Goal: Navigation & Orientation: Find specific page/section

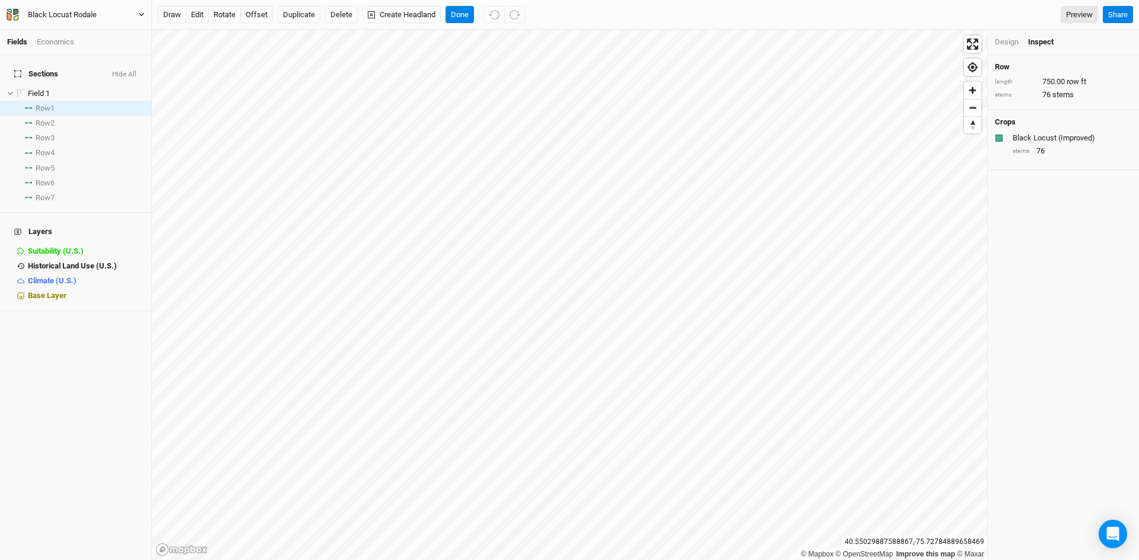
click at [53, 17] on div "Black Locust Rodale" at bounding box center [62, 15] width 69 height 12
click at [54, 17] on div "Black Locust Rodale" at bounding box center [62, 15] width 69 height 12
